Goal: Task Accomplishment & Management: Manage account settings

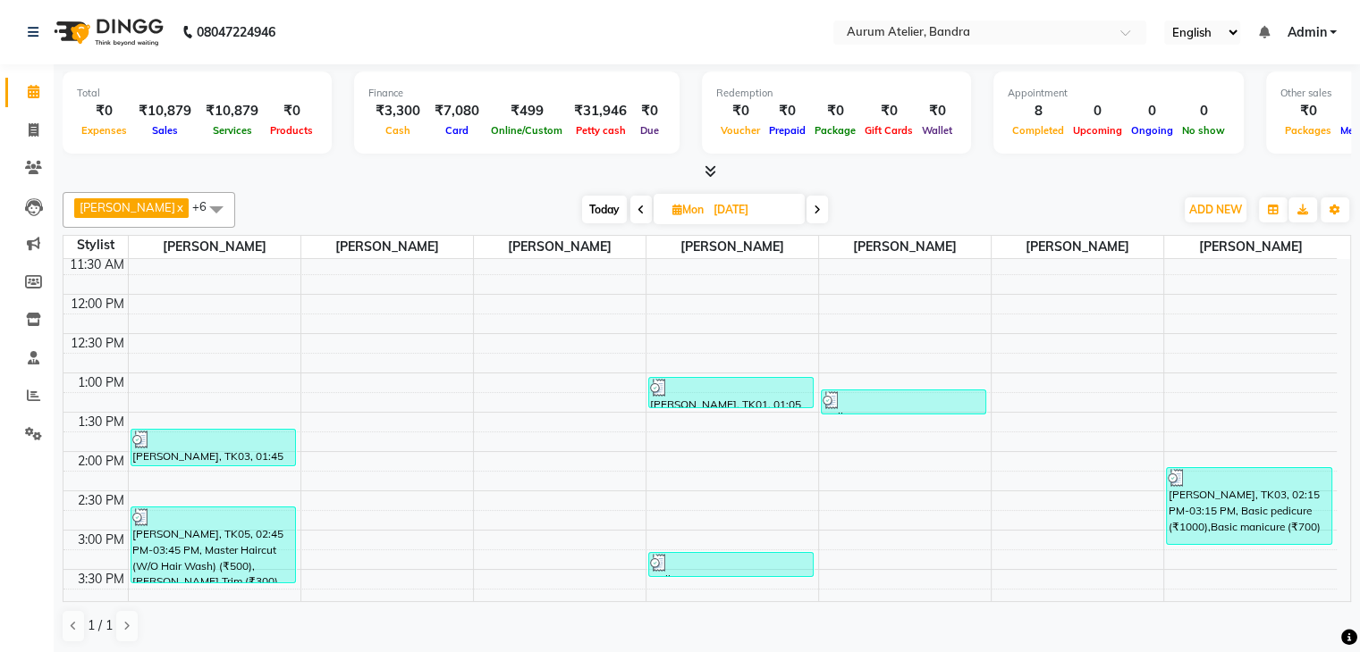
scroll to position [447, 0]
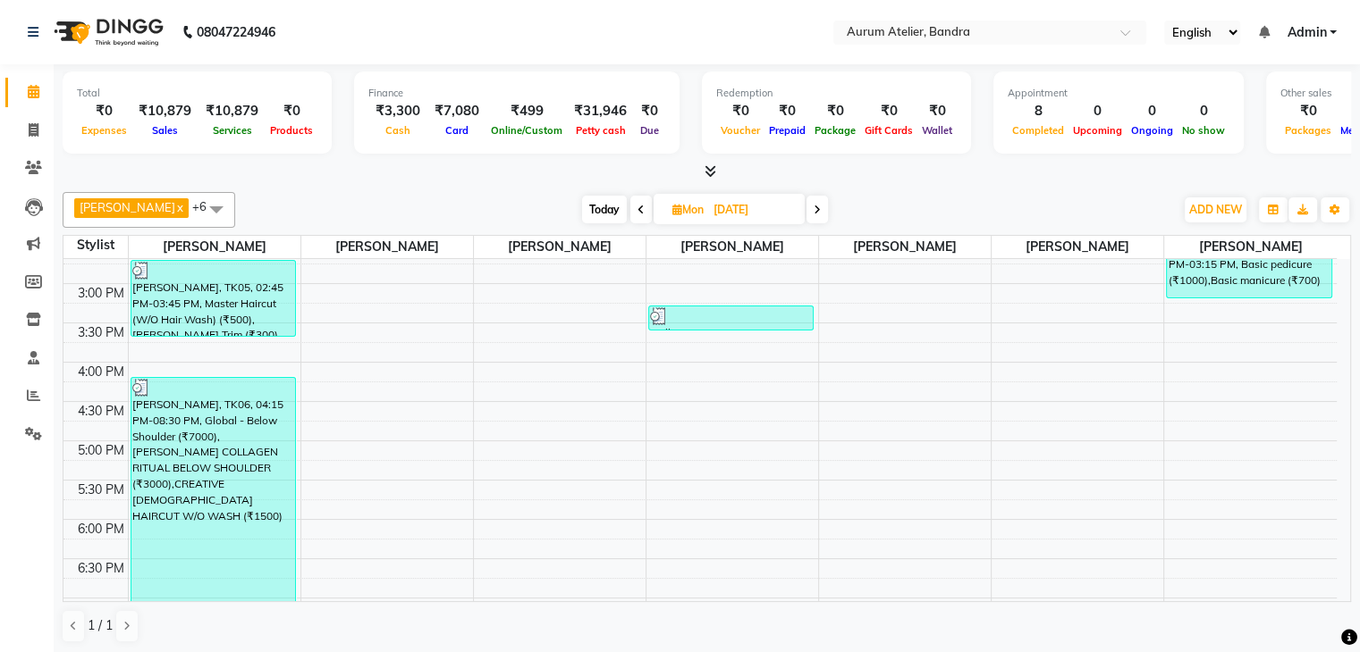
click at [806, 199] on span at bounding box center [816, 210] width 21 height 28
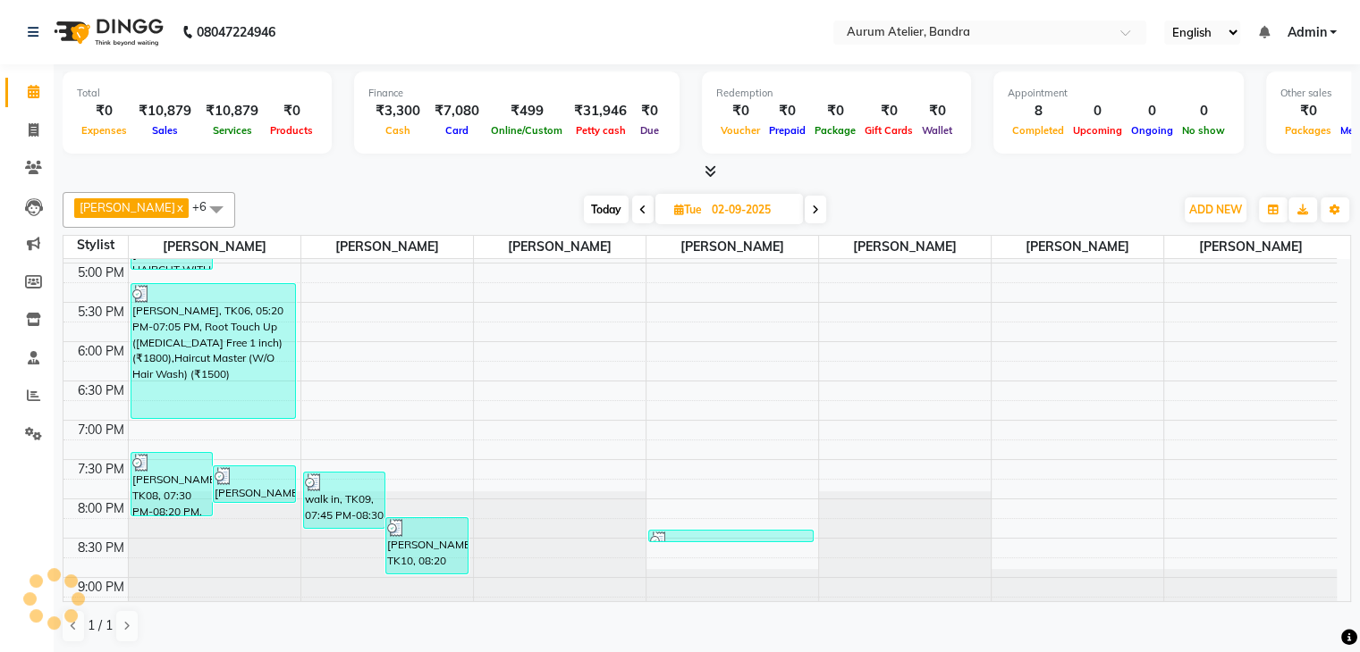
click at [812, 206] on icon at bounding box center [815, 210] width 7 height 11
type input "[DATE]"
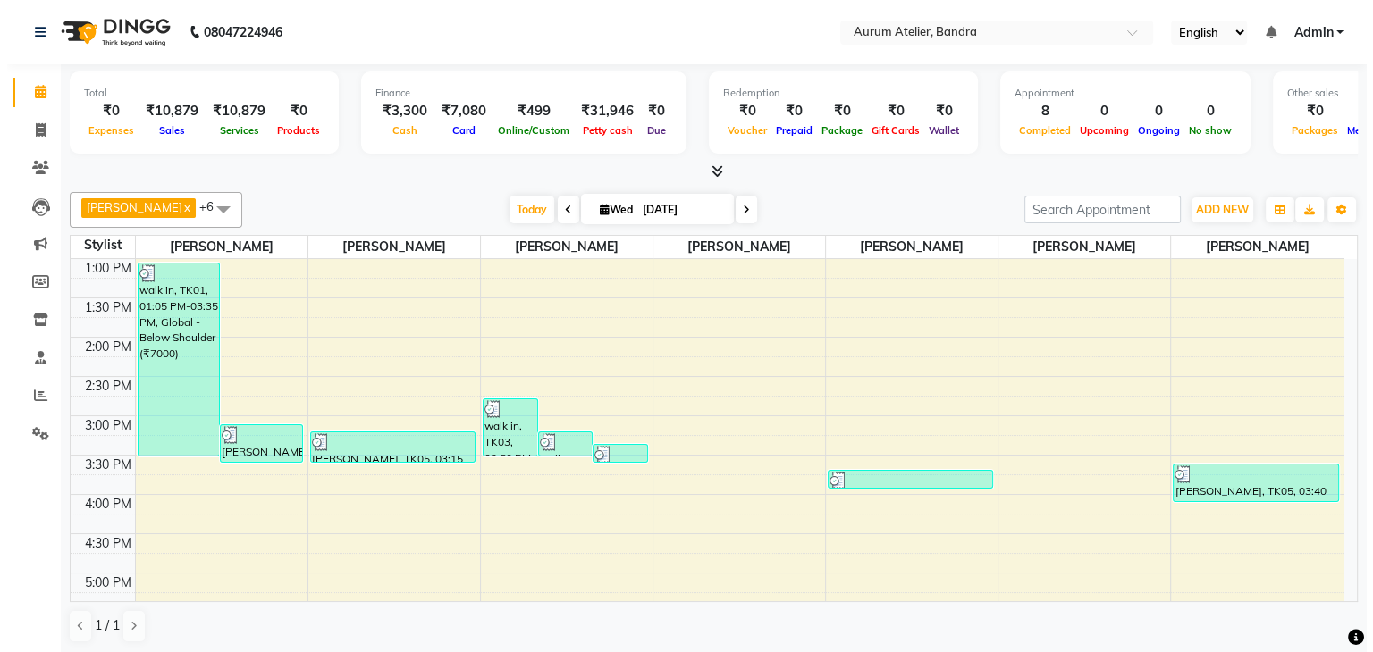
scroll to position [358, 0]
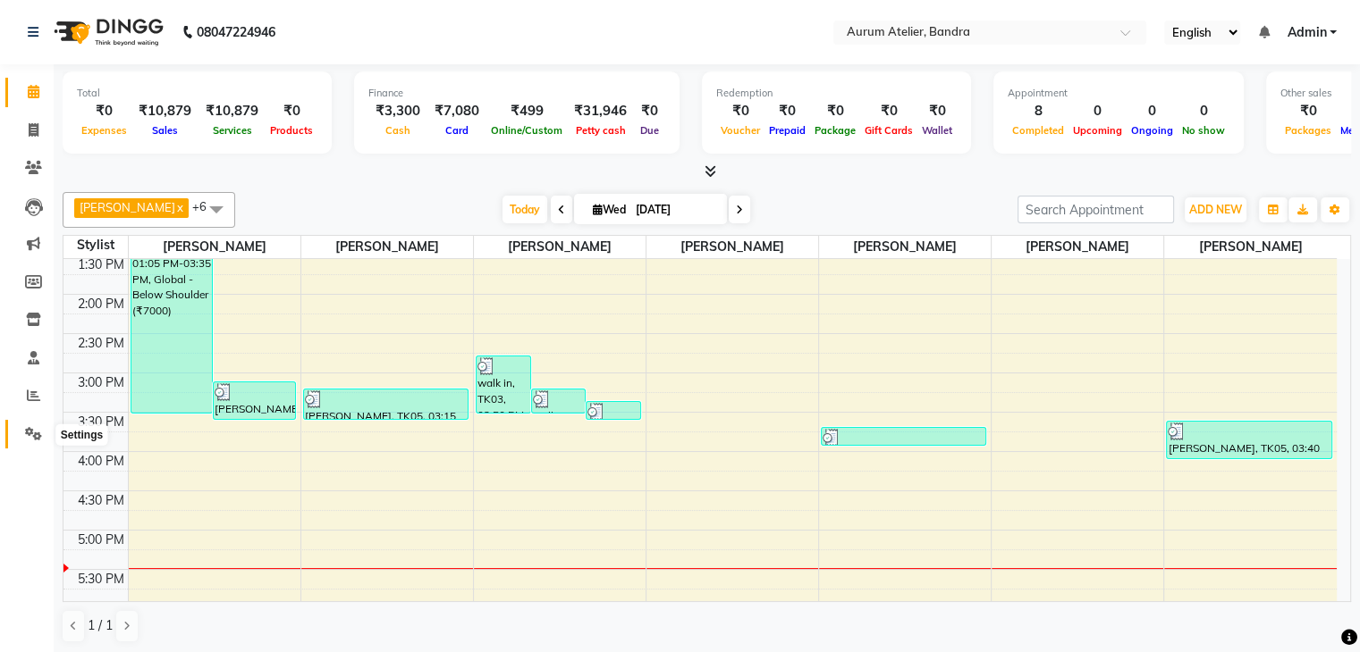
click at [28, 430] on icon at bounding box center [33, 433] width 17 height 13
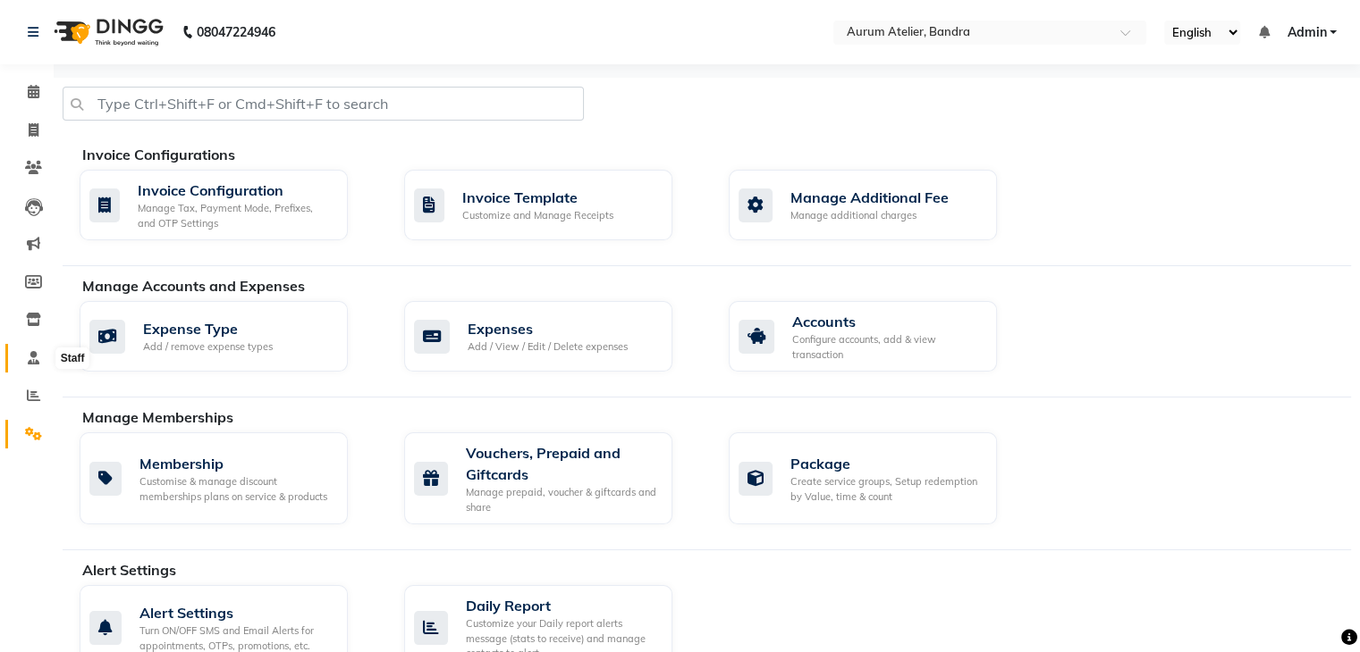
click at [37, 362] on icon at bounding box center [34, 357] width 12 height 13
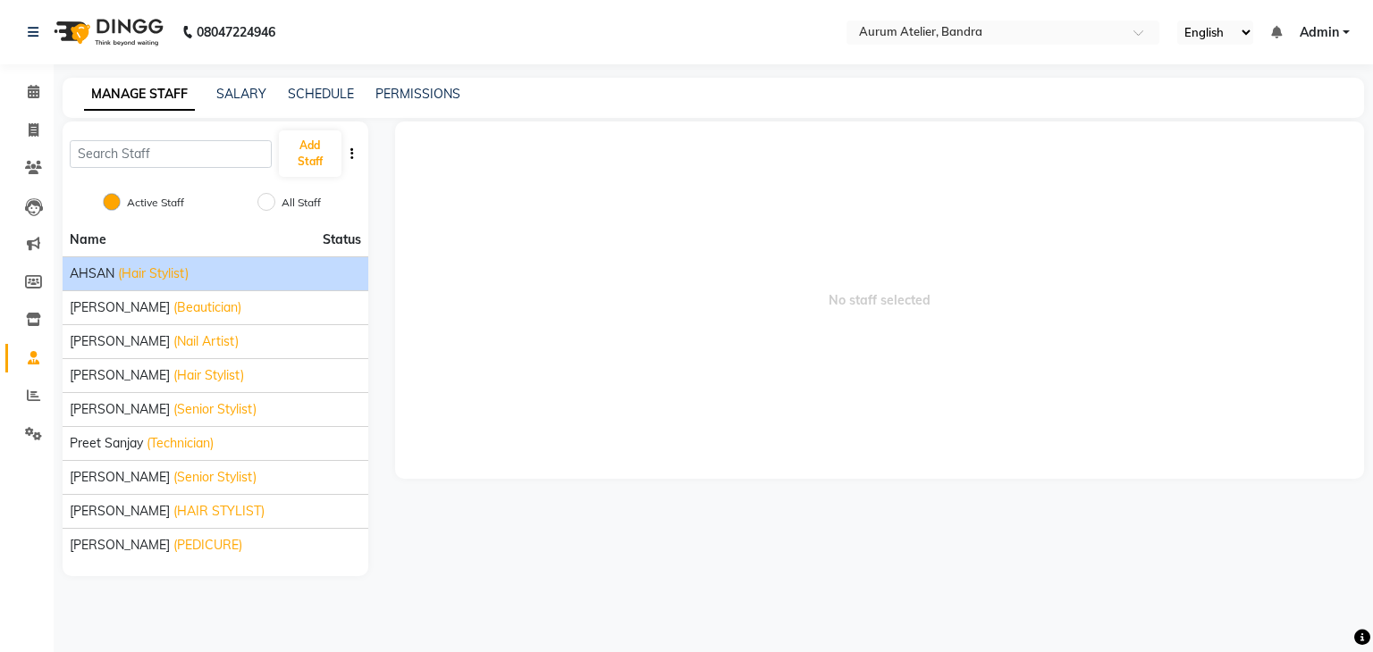
click at [252, 270] on div "AHSAN (Hair Stylist)" at bounding box center [215, 274] width 291 height 19
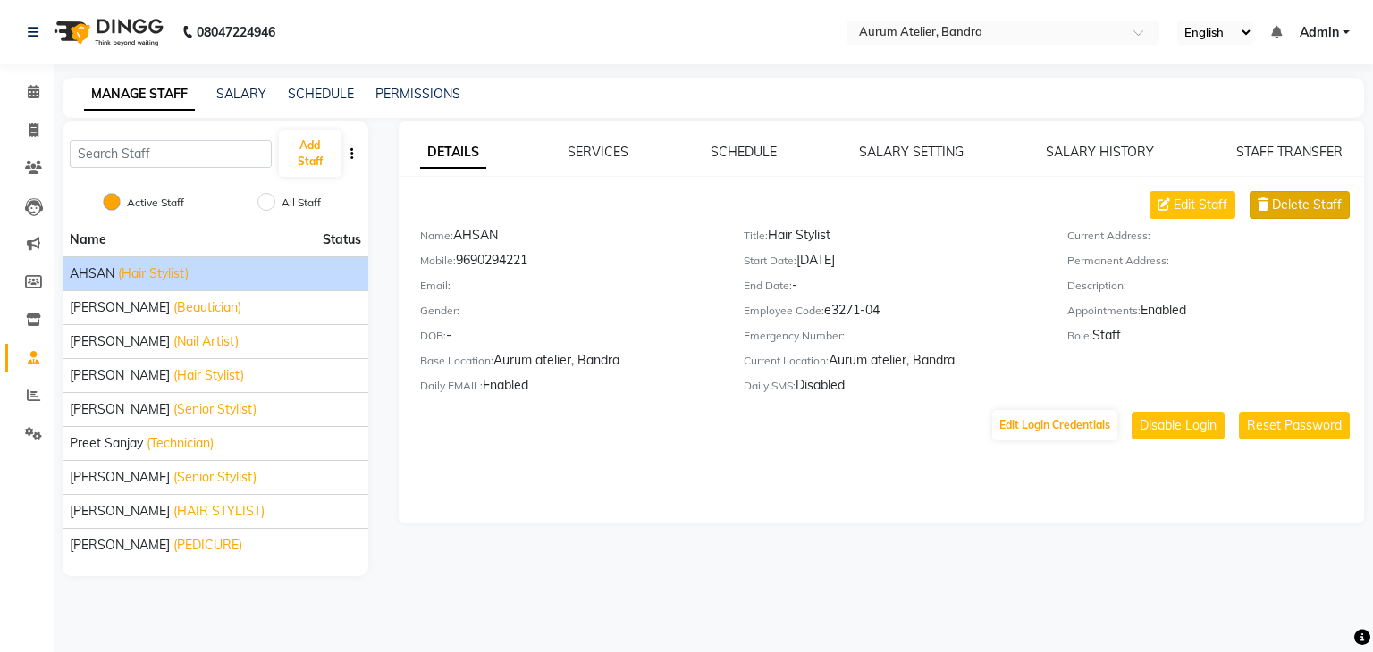
click at [1314, 206] on span "Delete Staff" at bounding box center [1307, 205] width 70 height 19
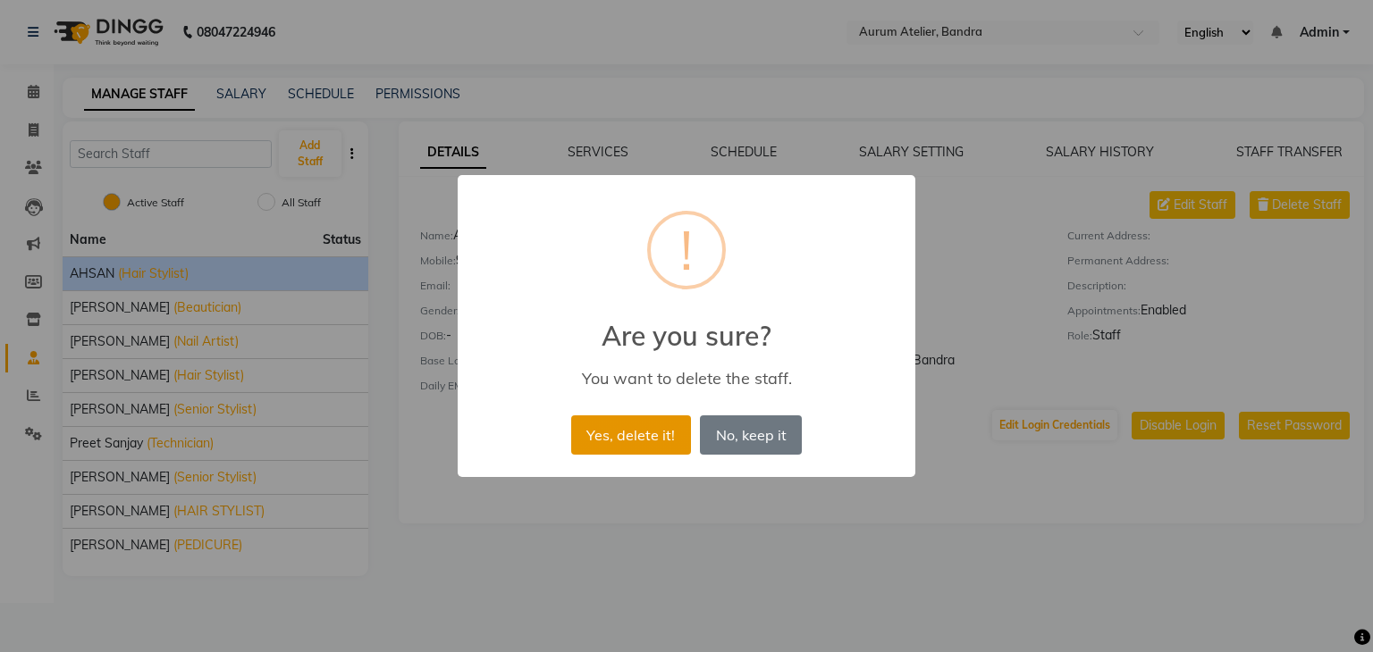
click at [644, 434] on button "Yes, delete it!" at bounding box center [631, 435] width 120 height 39
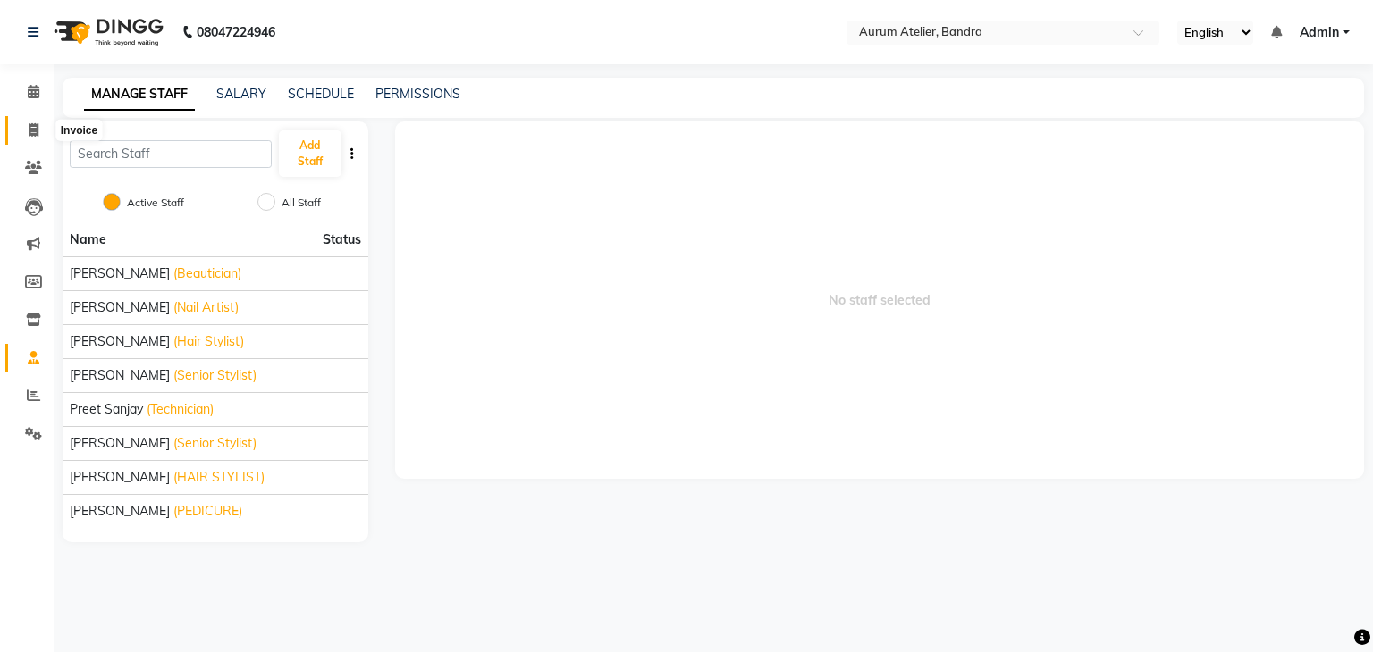
click at [34, 135] on icon at bounding box center [34, 129] width 10 height 13
select select "7410"
select select "service"
